Goal: Task Accomplishment & Management: Manage account settings

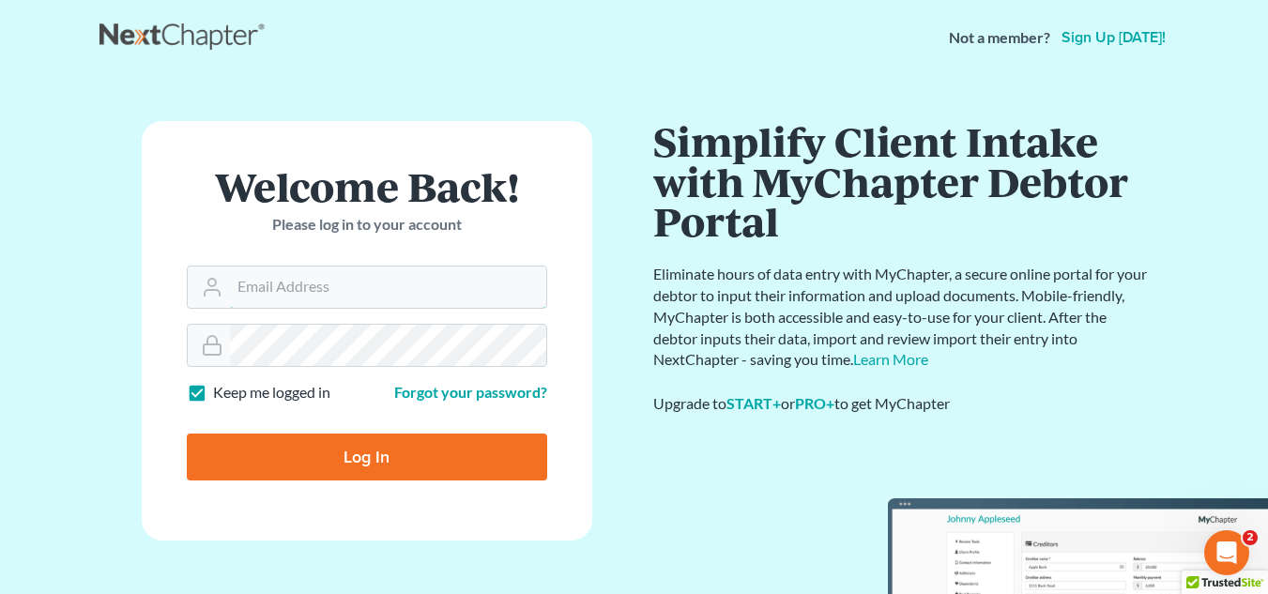
type input "tammy@charleskelley.law"
click at [459, 459] on input "Log In" at bounding box center [367, 456] width 360 height 47
type input "Thinking..."
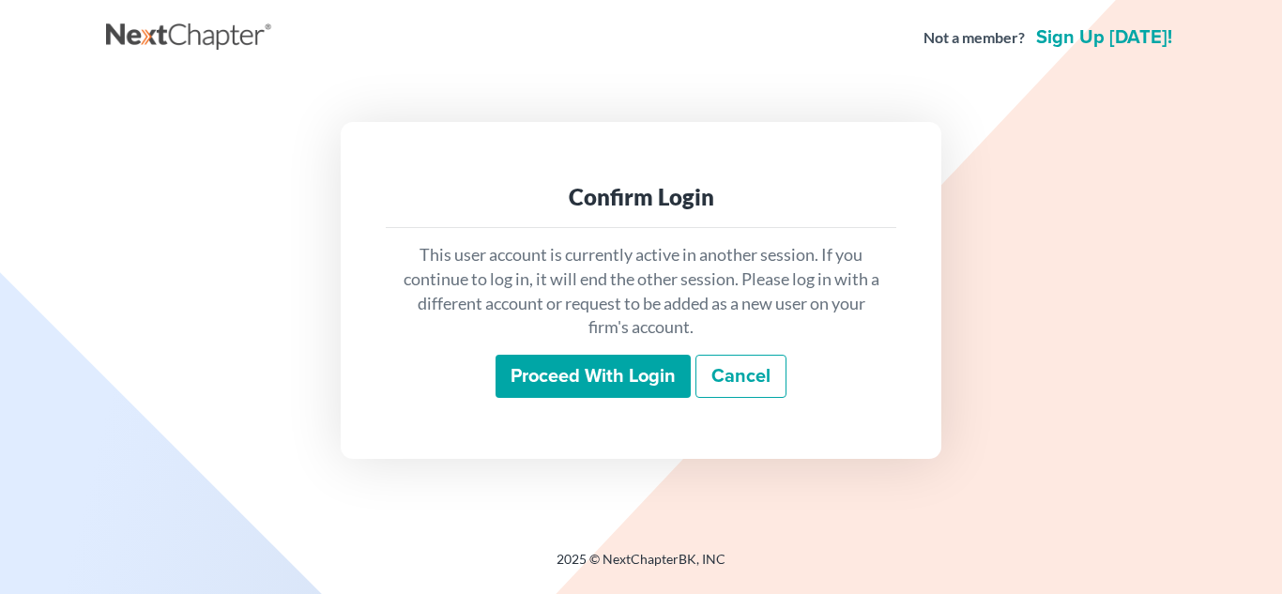
click at [635, 376] on input "Proceed with login" at bounding box center [592, 376] width 195 height 43
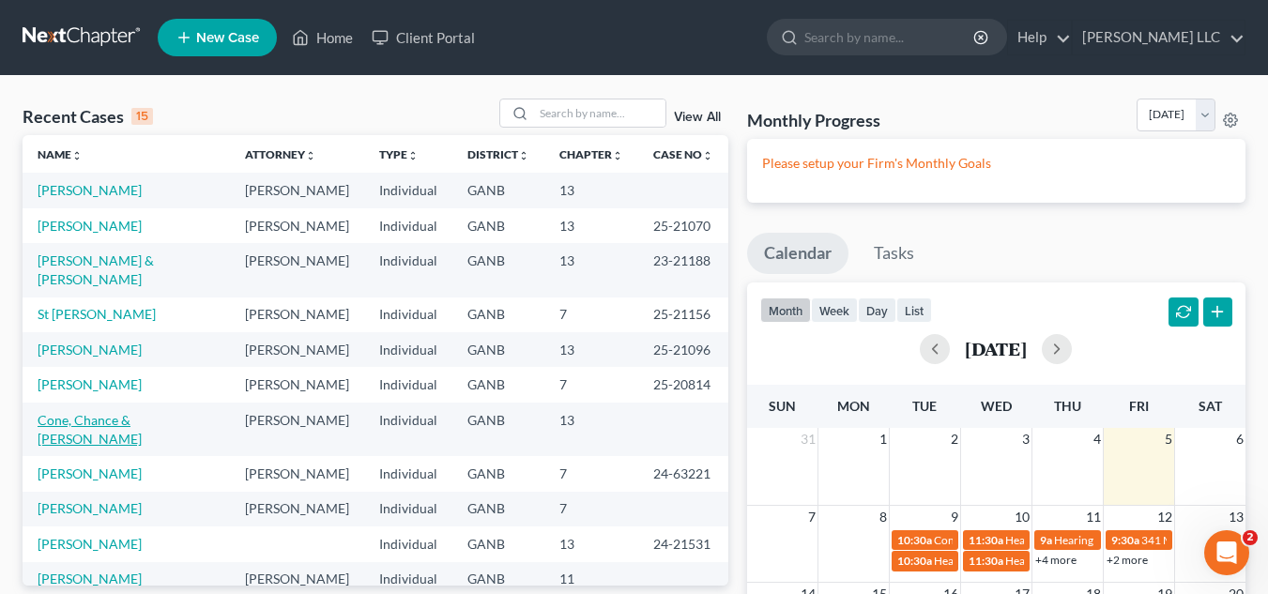
click at [136, 412] on link "Cone, Chance & Carol" at bounding box center [90, 429] width 104 height 35
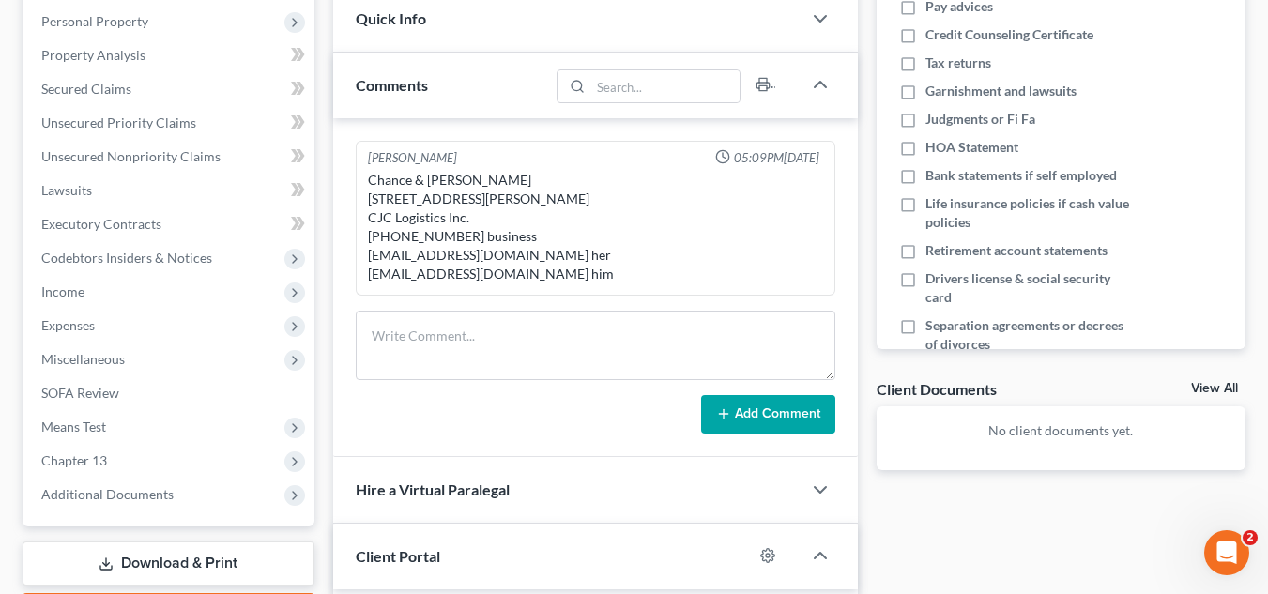
scroll to position [363, 0]
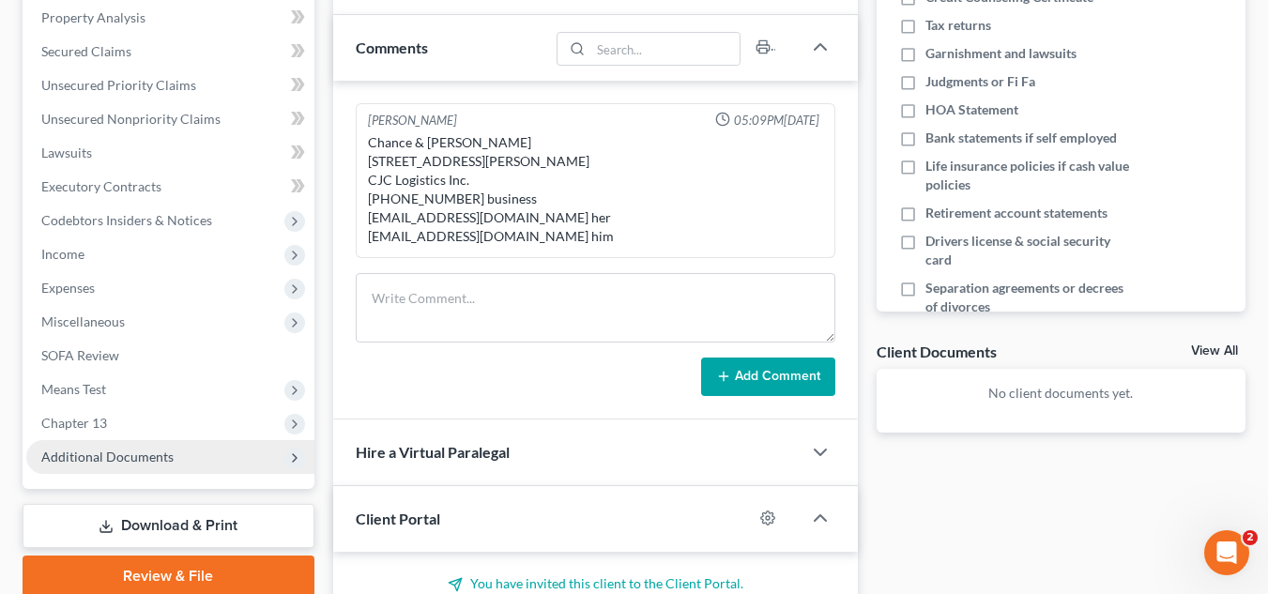
click at [114, 464] on span "Additional Documents" at bounding box center [170, 457] width 288 height 34
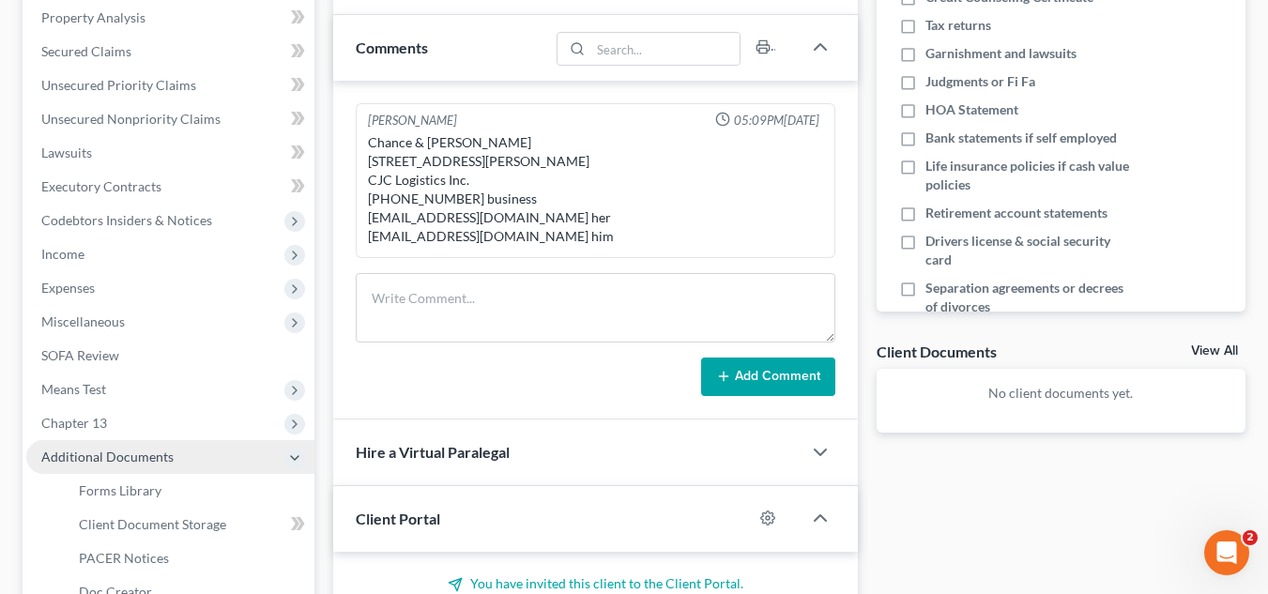
click at [114, 464] on span "Additional Documents" at bounding box center [170, 457] width 288 height 34
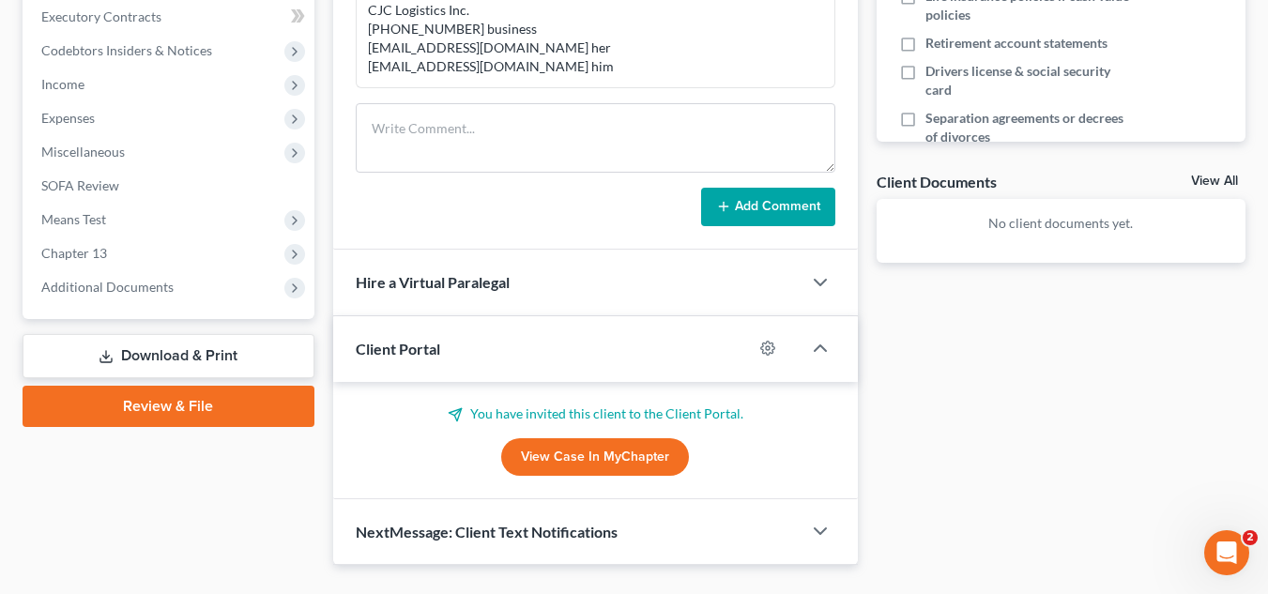
scroll to position [537, 0]
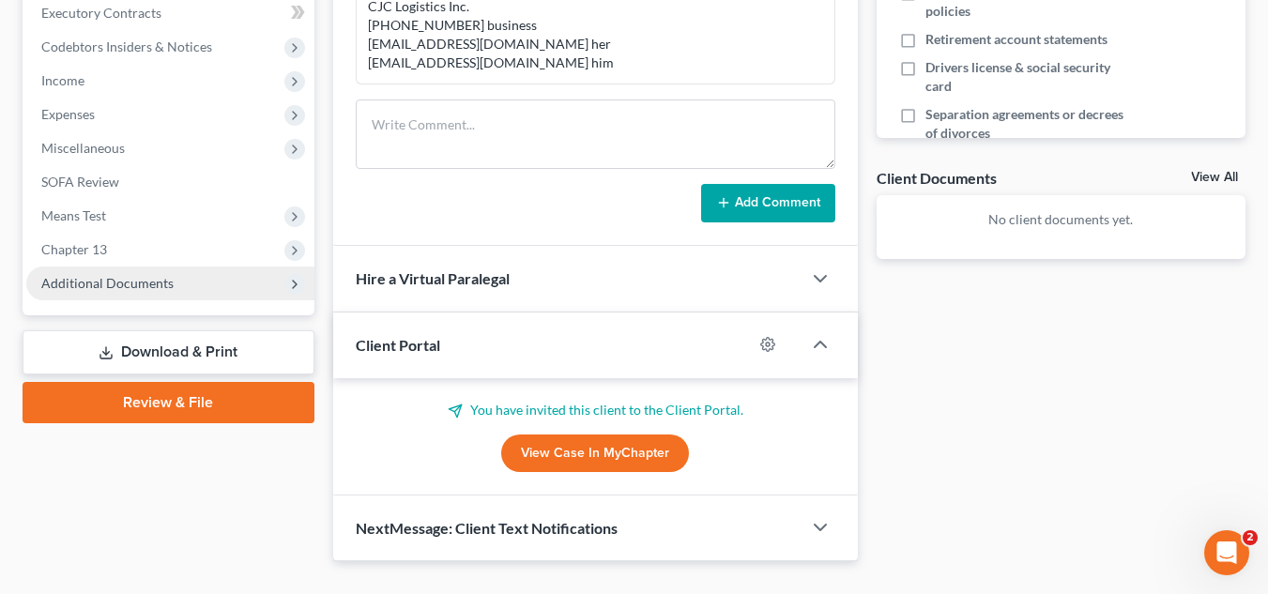
click at [153, 290] on span "Additional Documents" at bounding box center [107, 283] width 132 height 16
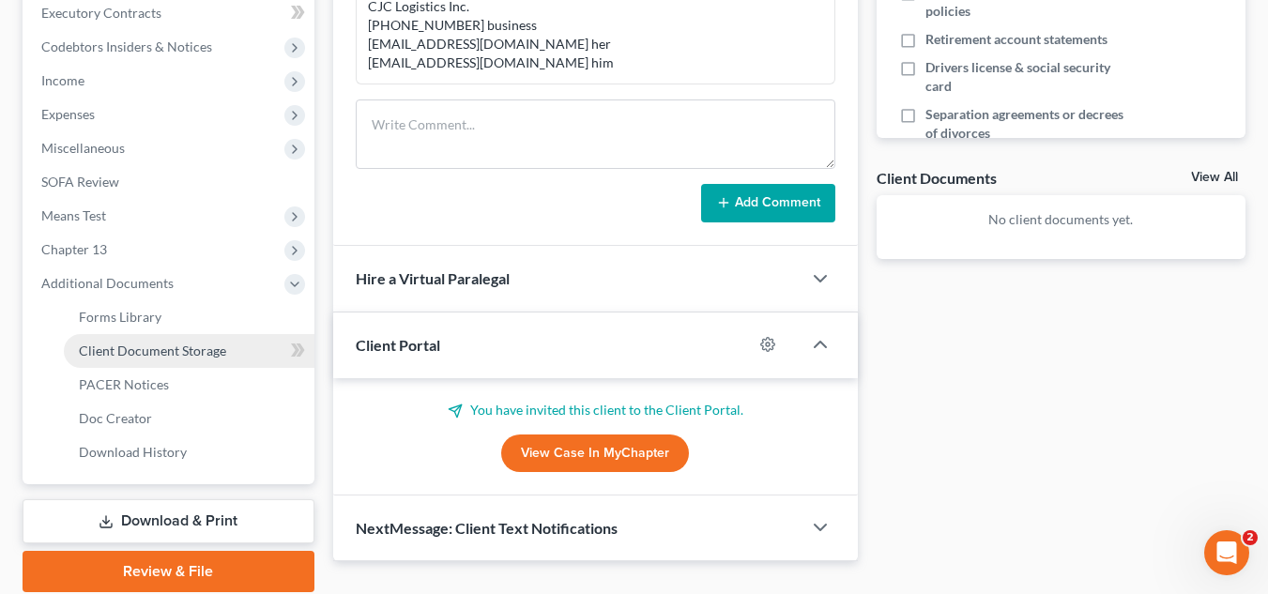
click at [141, 342] on span "Client Document Storage" at bounding box center [152, 350] width 147 height 16
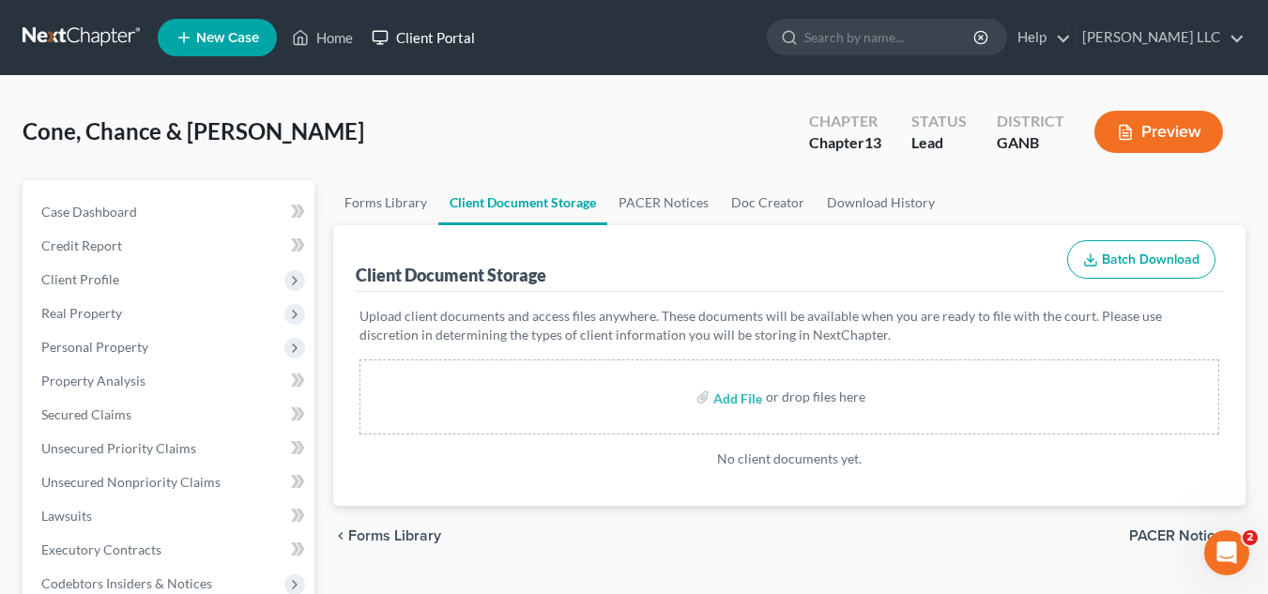
click at [442, 38] on link "Client Portal" at bounding box center [423, 38] width 122 height 34
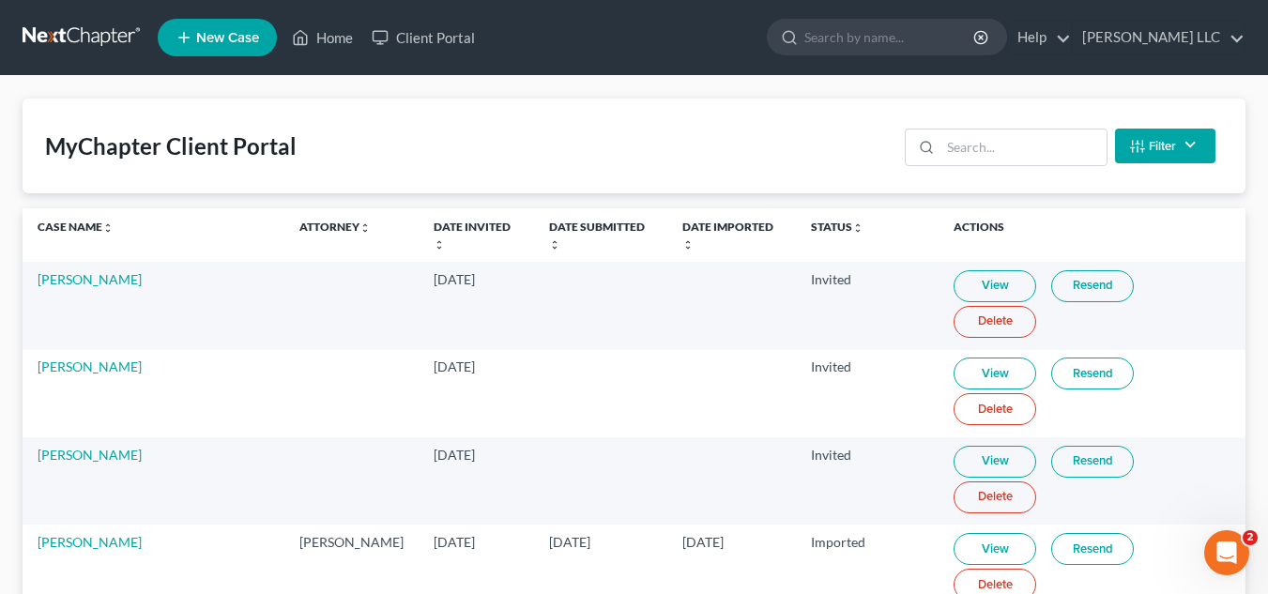
click at [339, 39] on link "Home" at bounding box center [322, 38] width 80 height 34
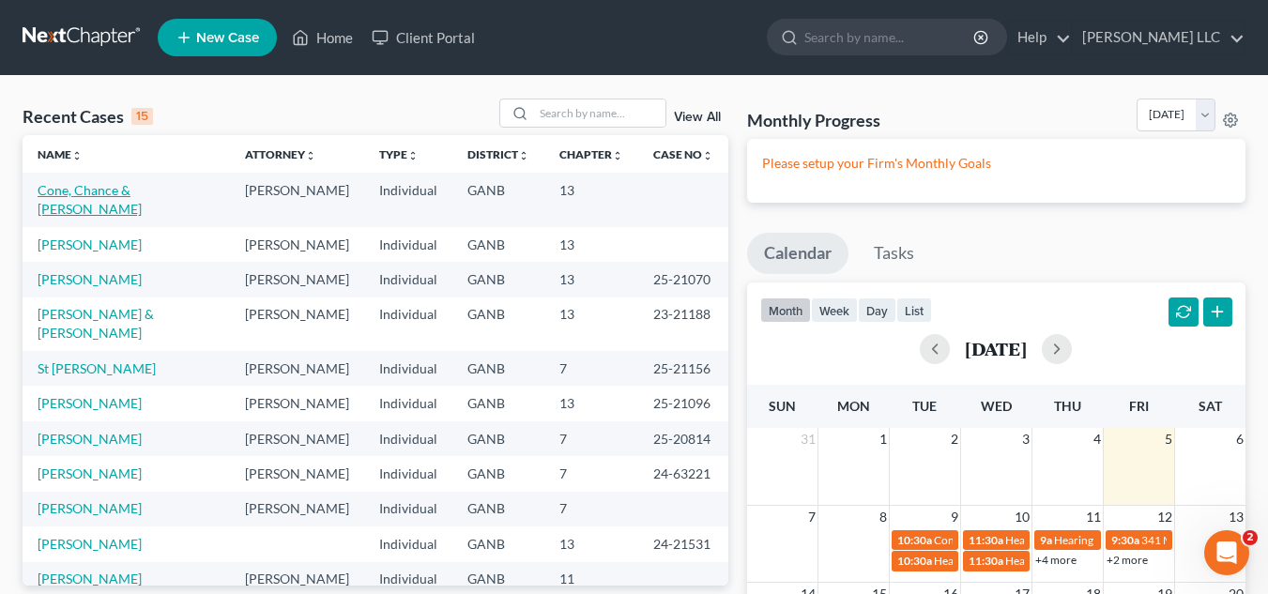
click at [129, 190] on link "Cone, Chance & Carol" at bounding box center [90, 199] width 104 height 35
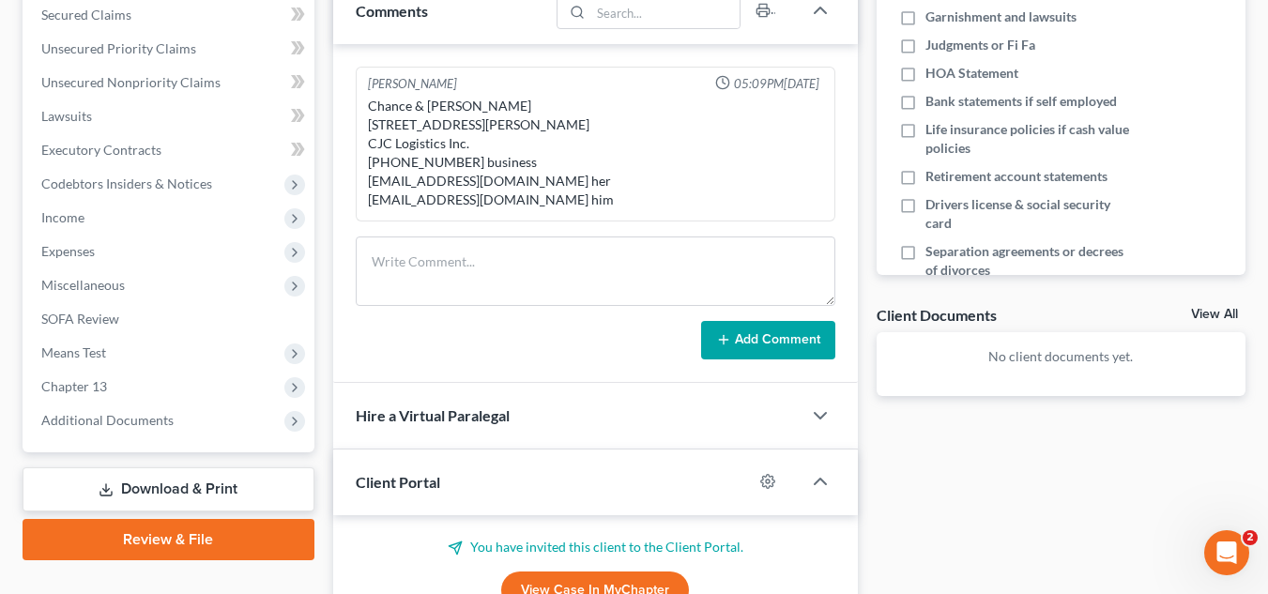
scroll to position [450, 0]
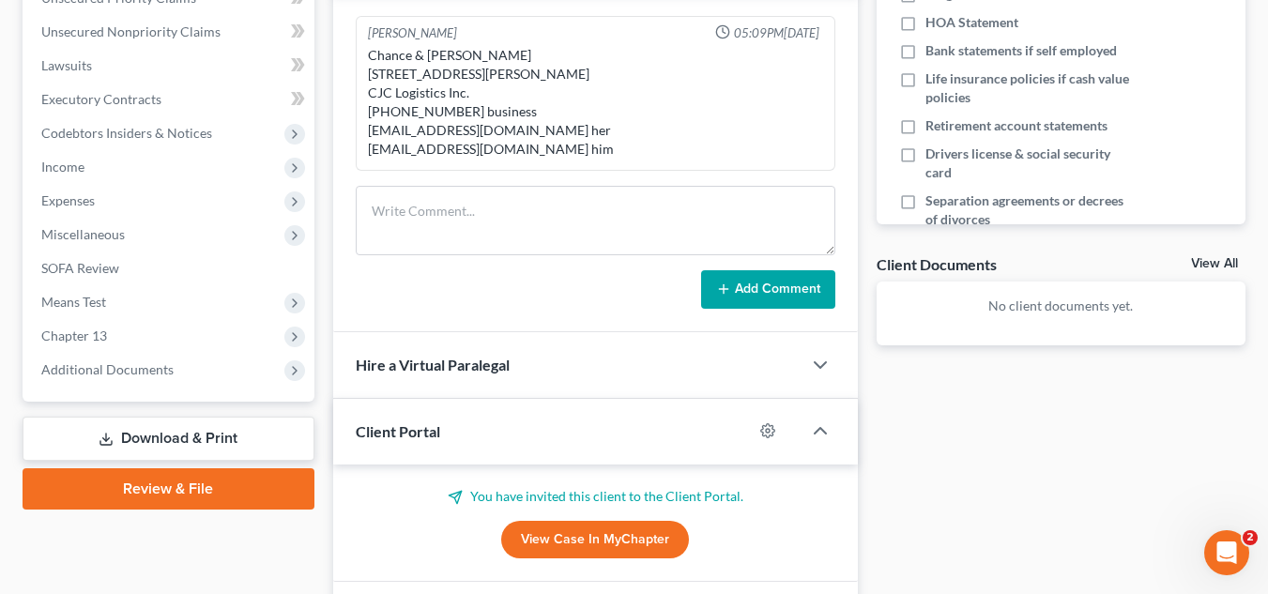
click at [1217, 262] on link "View All" at bounding box center [1214, 263] width 47 height 13
